Goal: Find specific page/section: Find specific page/section

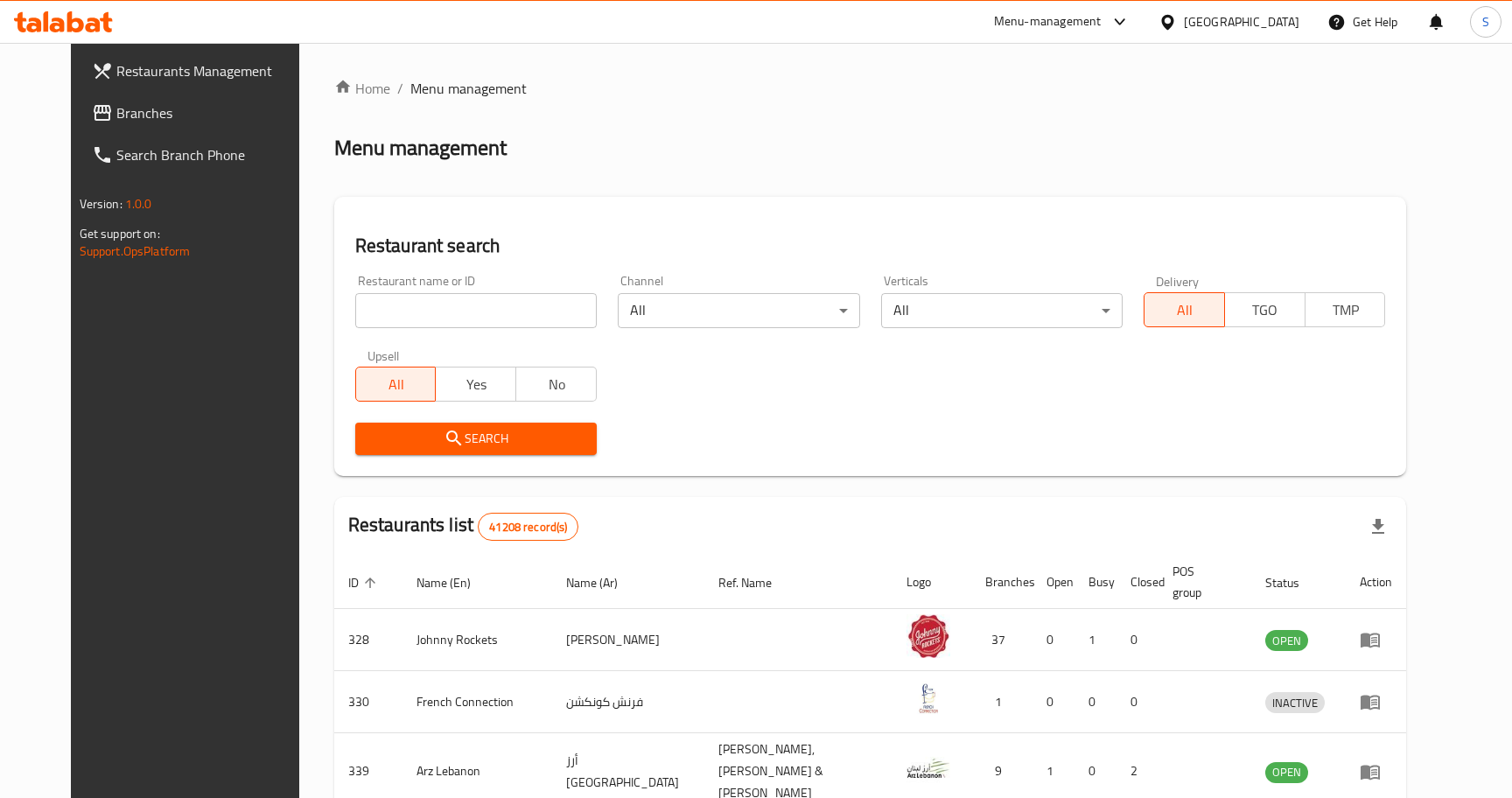
click at [1240, 30] on div "[GEOGRAPHIC_DATA]" at bounding box center [1241, 22] width 116 height 19
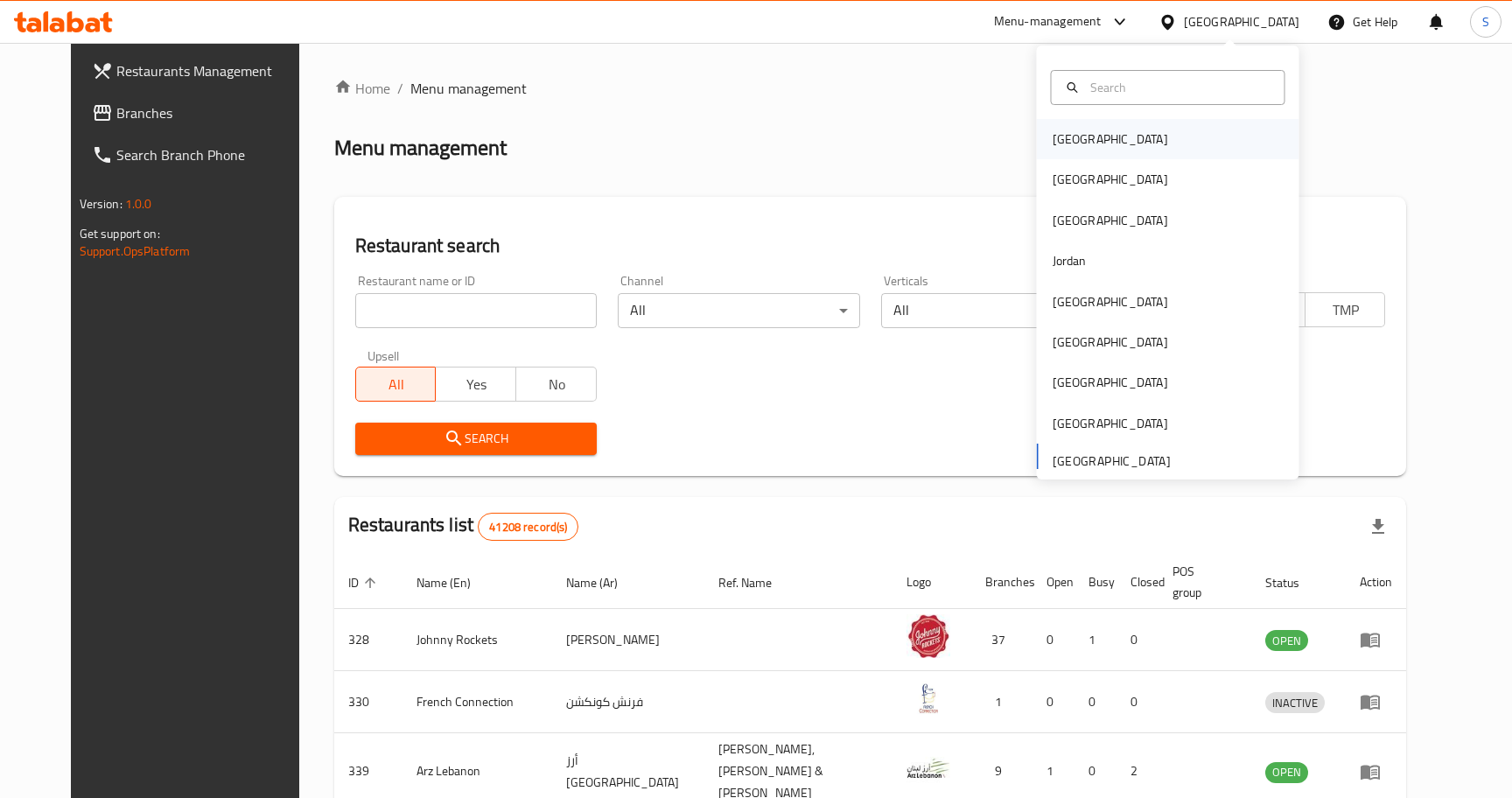
click at [1102, 139] on div "[GEOGRAPHIC_DATA]" at bounding box center [1110, 139] width 143 height 40
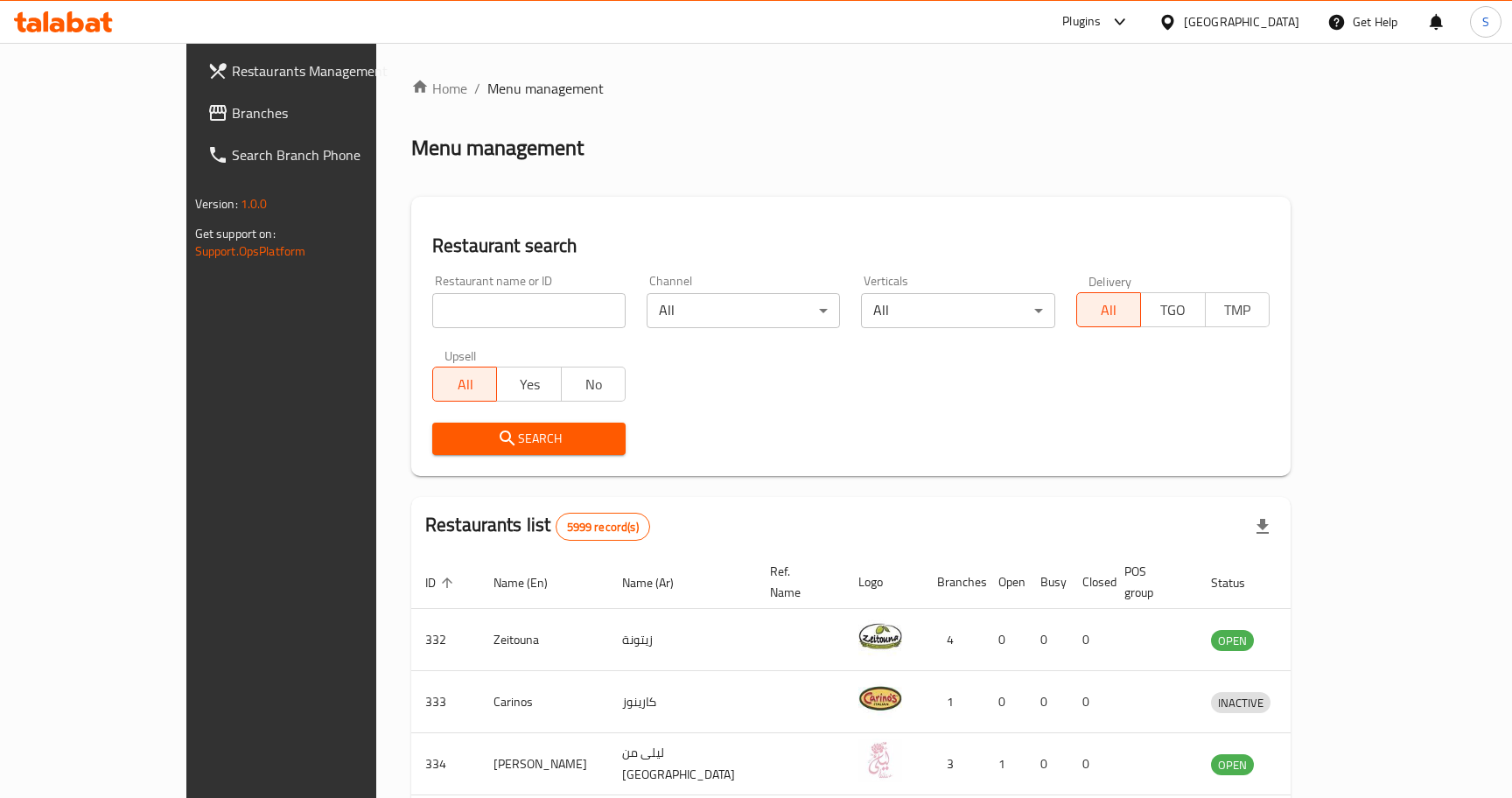
click at [444, 308] on input "search" at bounding box center [529, 310] width 194 height 35
paste input "777074"
type input "777074"
click button "Search" at bounding box center [529, 438] width 194 height 32
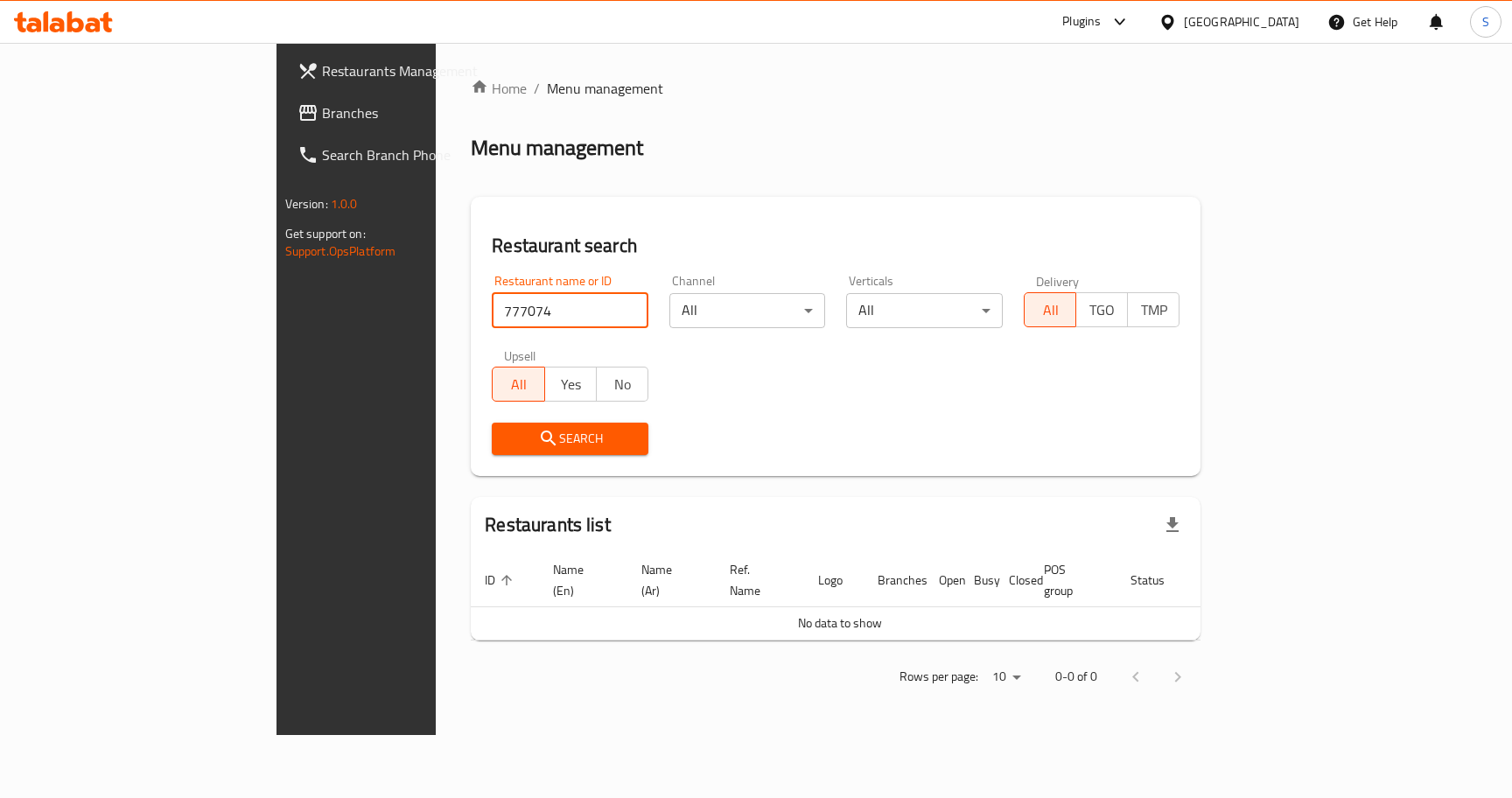
click at [322, 116] on span "Branches" at bounding box center [419, 112] width 194 height 21
